Goal: Find specific page/section: Find specific page/section

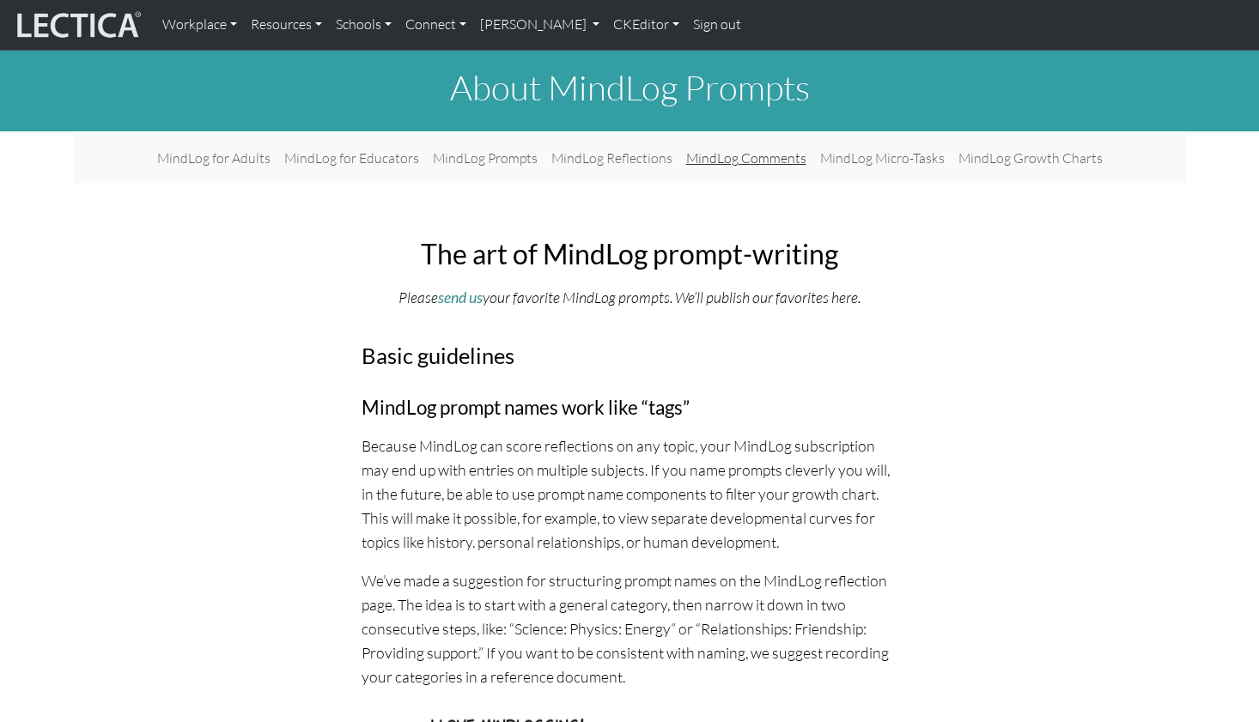
click at [713, 146] on link "MindLog Comments" at bounding box center [746, 158] width 134 height 35
